Goal: Transaction & Acquisition: Purchase product/service

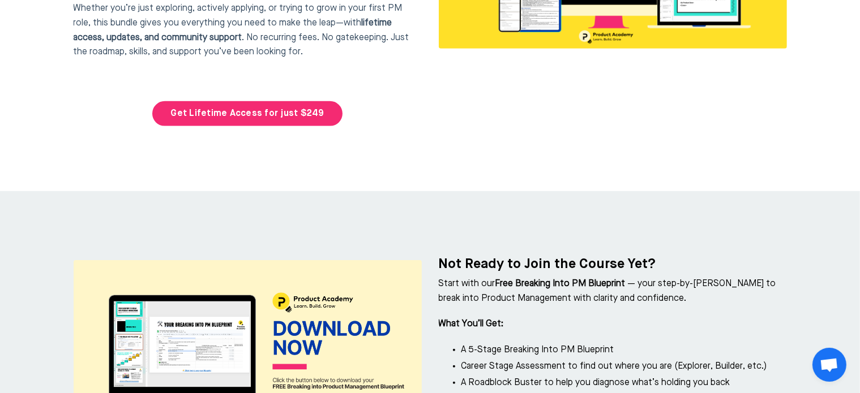
scroll to position [4930, 0]
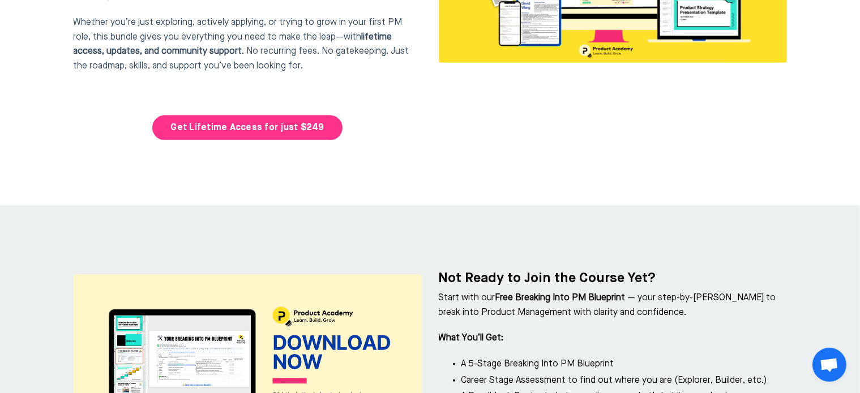
click at [315, 115] on link "Get Lifetime Access for just $249" at bounding box center [247, 127] width 190 height 25
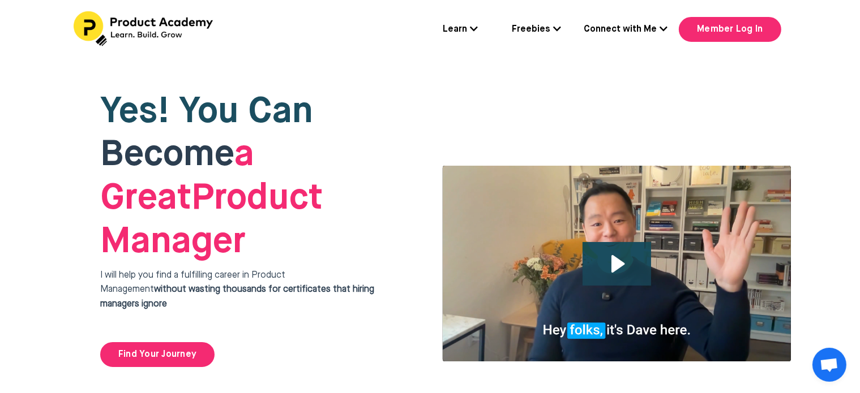
click at [464, 25] on link "Learn" at bounding box center [460, 30] width 35 height 15
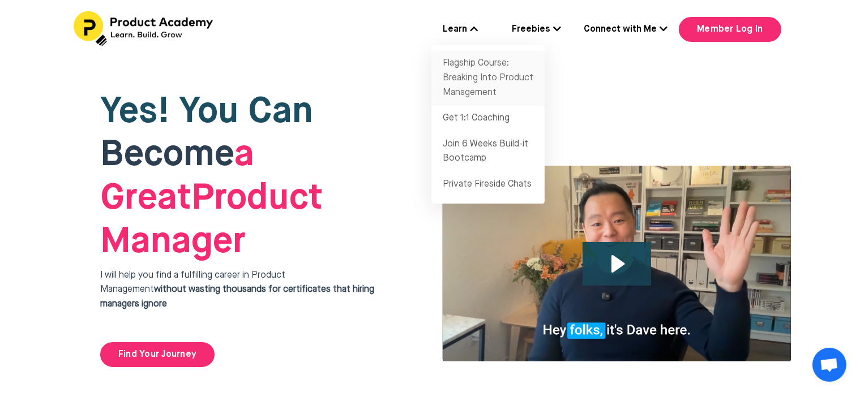
click at [457, 70] on link "Flagship Course: Breaking Into Product Management" at bounding box center [487, 78] width 113 height 55
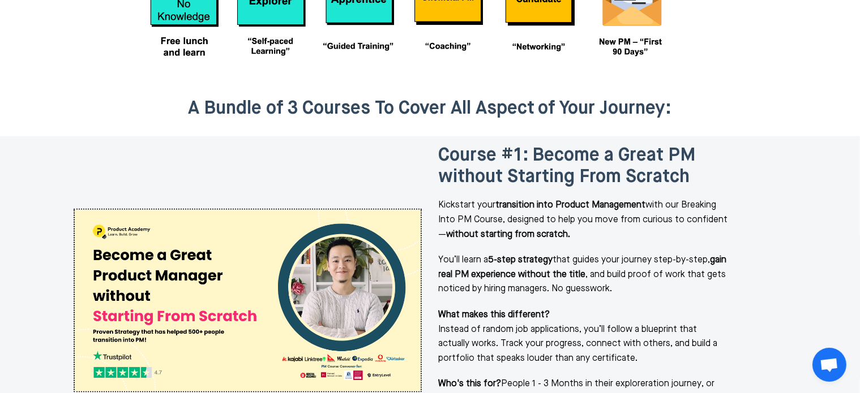
scroll to position [1415, 0]
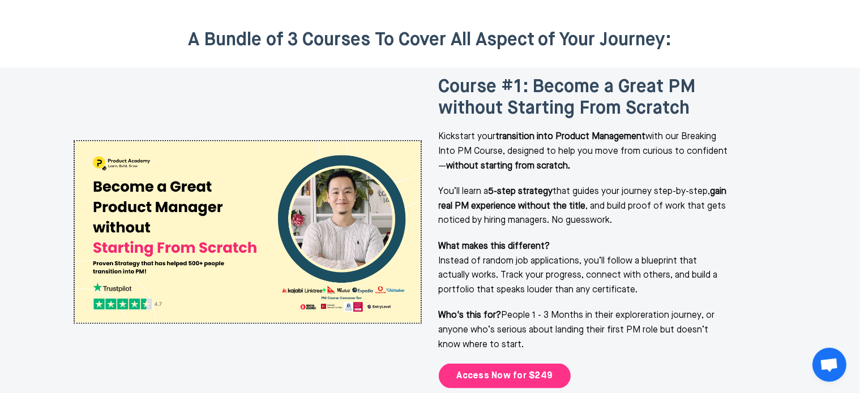
click at [551, 364] on link "Access Now for $249" at bounding box center [505, 376] width 132 height 25
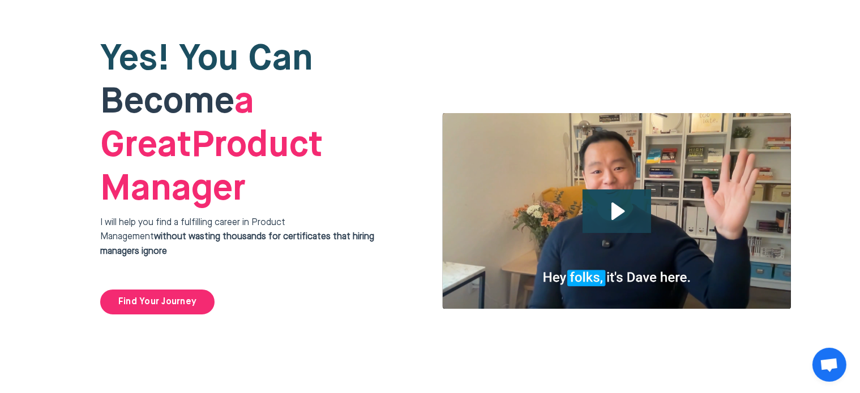
scroll to position [43, 0]
